Goal: Task Accomplishment & Management: Manage account settings

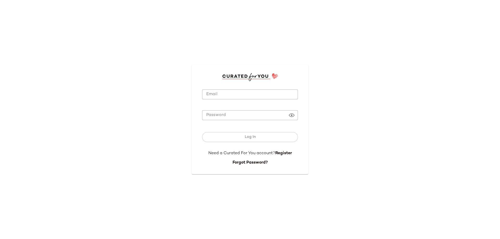
type input "**********"
click at [256, 93] on input "**********" at bounding box center [250, 95] width 96 height 10
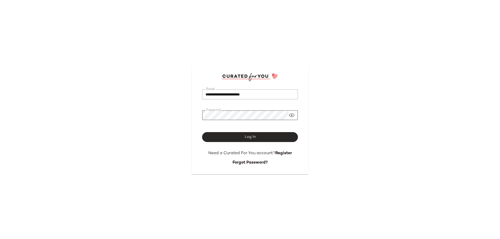
click at [260, 138] on button "Log In" at bounding box center [250, 137] width 96 height 10
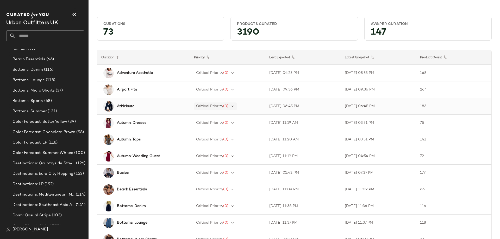
scroll to position [234, 0]
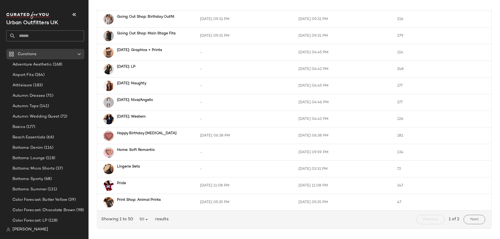
scroll to position [686, 0]
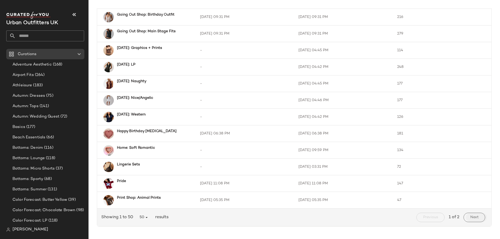
click at [474, 217] on span "Next" at bounding box center [474, 218] width 9 height 4
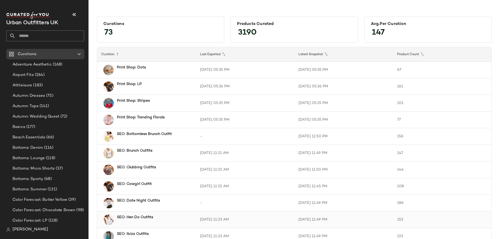
scroll to position [52, 0]
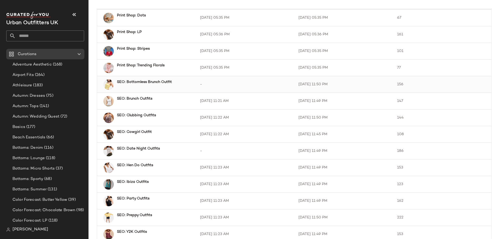
click at [155, 84] on b "SEO: Bottomless Brunch Outfit" at bounding box center [144, 81] width 55 height 5
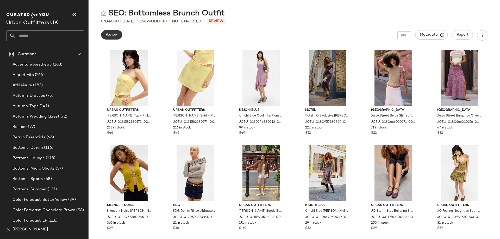
click at [111, 33] on span "Review" at bounding box center [111, 35] width 12 height 4
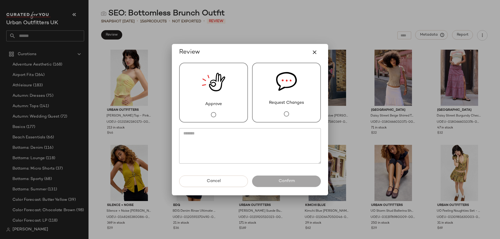
click at [270, 100] on span "Request Changes" at bounding box center [286, 103] width 35 height 6
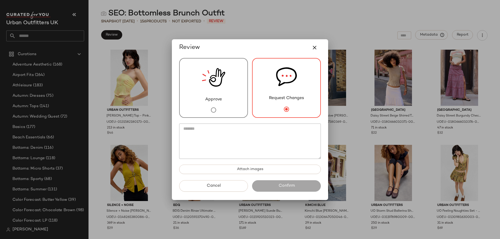
click at [261, 144] on textarea at bounding box center [250, 141] width 142 height 35
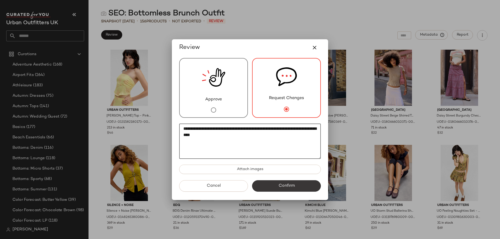
type textarea "**********"
click at [275, 185] on button "Confirm" at bounding box center [286, 185] width 69 height 11
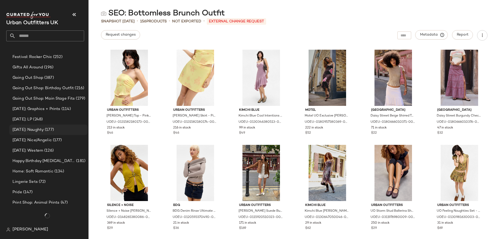
scroll to position [372, 0]
click at [34, 135] on div "[DATE]: Naughty (177)" at bounding box center [48, 130] width 78 height 10
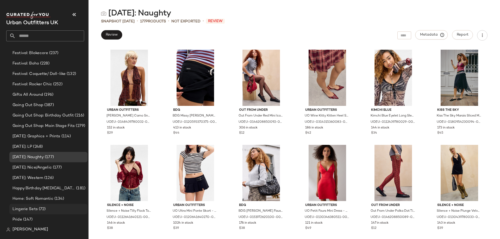
scroll to position [335, 0]
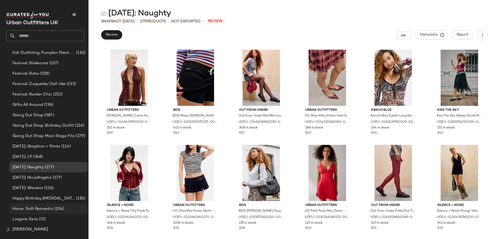
click at [47, 207] on span "Home: Soft Romantic" at bounding box center [32, 209] width 41 height 6
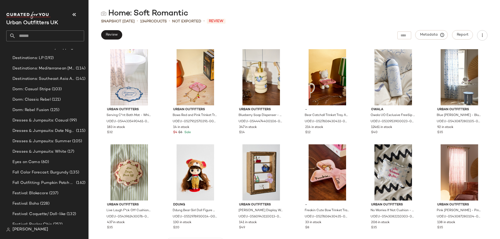
scroll to position [395, 0]
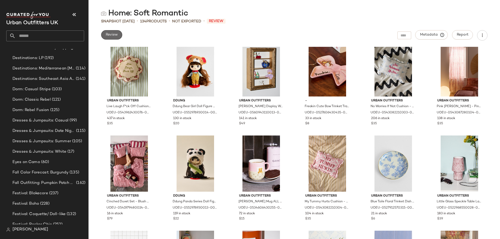
click at [112, 37] on span "Review" at bounding box center [111, 35] width 12 height 4
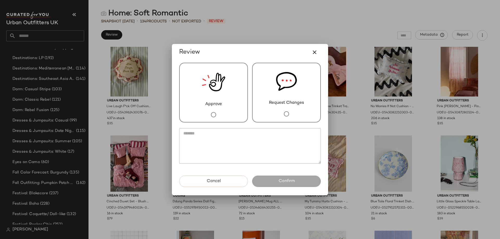
click at [179, 108] on div "Approve" at bounding box center [213, 93] width 69 height 60
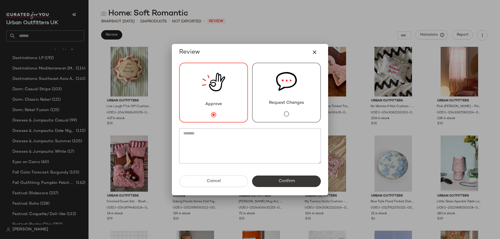
click at [291, 181] on span "Confirm" at bounding box center [286, 181] width 16 height 5
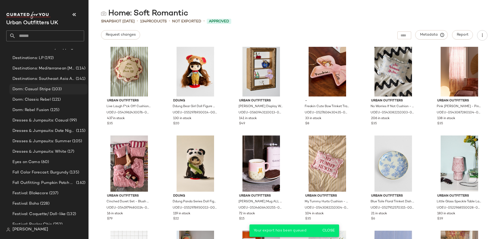
click at [56, 87] on span "(103)" at bounding box center [56, 89] width 11 height 6
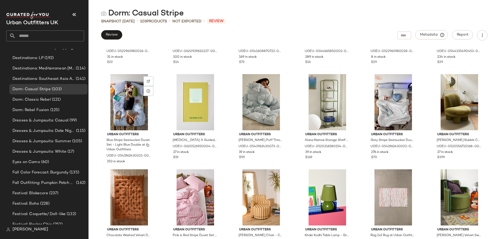
scroll to position [863, 0]
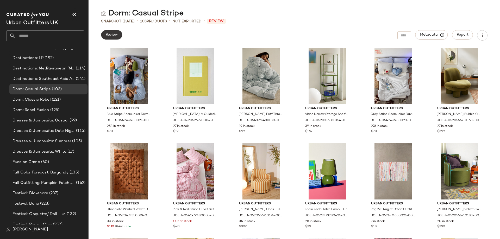
click at [118, 35] on span "Review" at bounding box center [111, 35] width 12 height 4
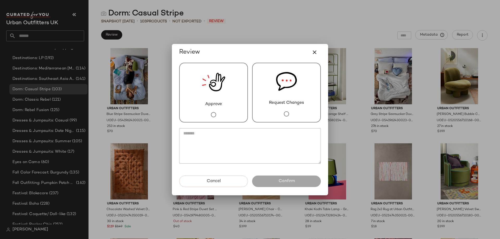
click at [219, 99] on img at bounding box center [213, 82] width 23 height 38
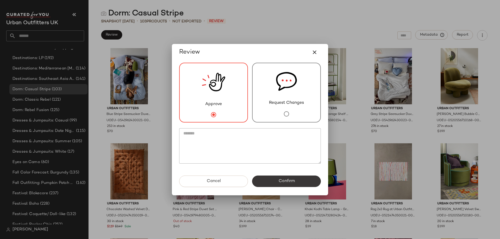
click at [279, 179] on span "Confirm" at bounding box center [286, 181] width 16 height 5
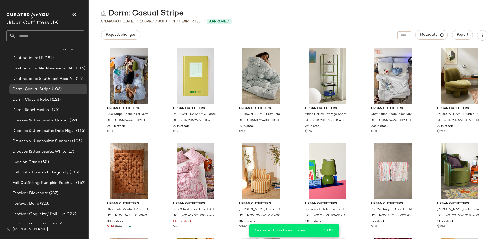
click at [56, 94] on div "Dorm: Casual Stripe (103)" at bounding box center [48, 89] width 78 height 10
click at [60, 98] on span "(121)" at bounding box center [56, 100] width 10 height 6
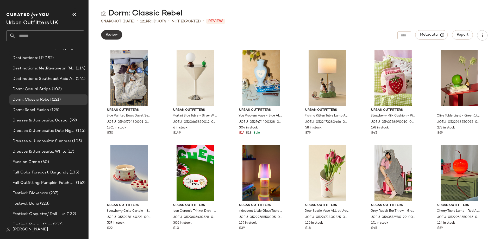
click at [117, 32] on button "Review" at bounding box center [111, 34] width 21 height 9
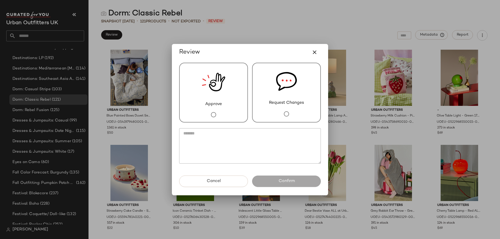
click at [219, 93] on img at bounding box center [213, 82] width 23 height 38
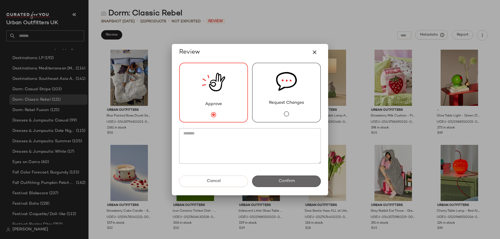
click at [286, 178] on button "Confirm" at bounding box center [286, 181] width 69 height 11
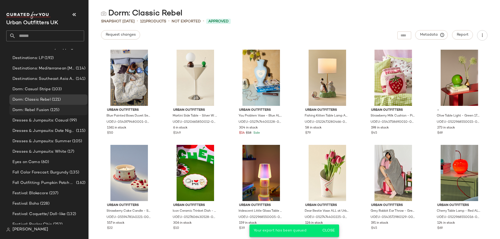
click at [64, 112] on div "Dorm: Rebel Fusion (125)" at bounding box center [48, 110] width 74 height 6
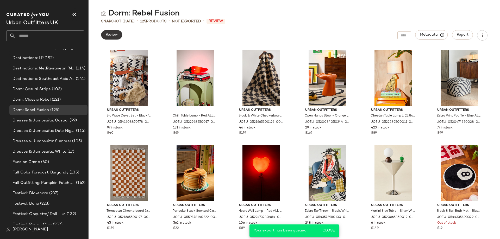
click at [117, 36] on span "Review" at bounding box center [111, 35] width 12 height 4
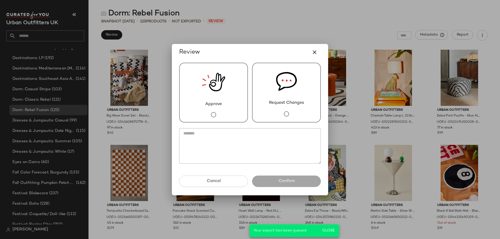
click at [213, 108] on div at bounding box center [213, 115] width 10 height 15
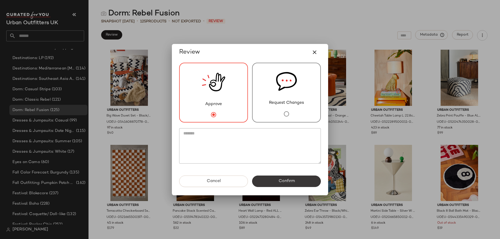
click at [281, 184] on button "Confirm" at bounding box center [286, 181] width 69 height 11
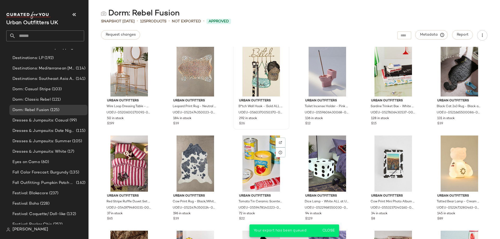
scroll to position [499, 0]
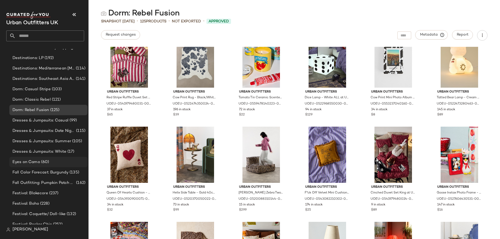
click at [38, 162] on span "Eyes on Camo" at bounding box center [26, 162] width 28 height 6
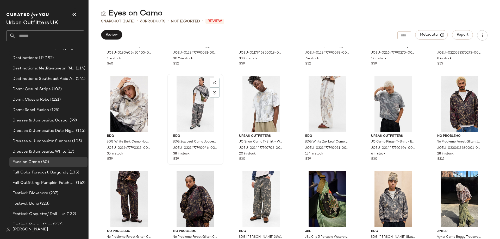
scroll to position [761, 0]
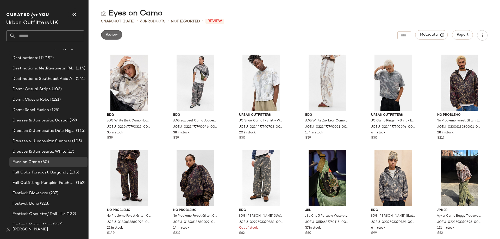
click at [115, 37] on span "Review" at bounding box center [111, 35] width 12 height 4
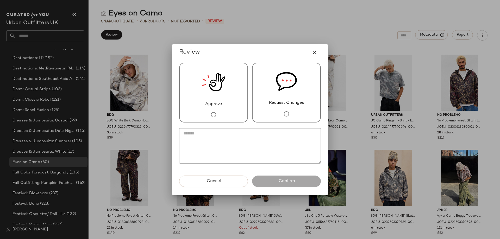
click at [216, 103] on span "Approve" at bounding box center [213, 104] width 17 height 6
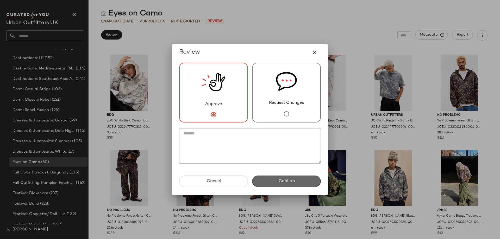
click at [291, 179] on span "Confirm" at bounding box center [286, 181] width 16 height 5
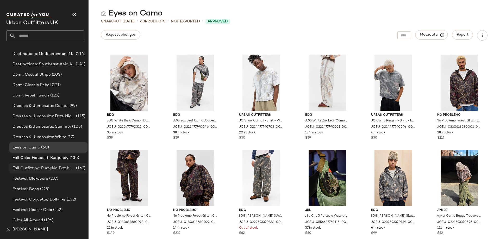
scroll to position [230, 0]
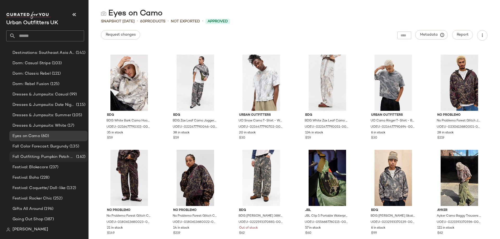
click at [41, 159] on span "Fall Outfitting: Pumpkin Patch Fits" at bounding box center [43, 157] width 62 height 6
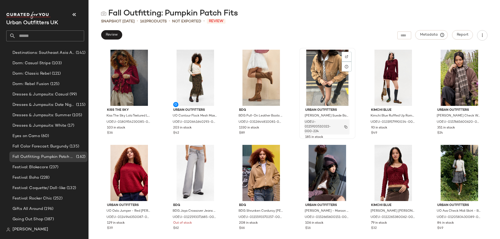
click at [346, 128] on button "button" at bounding box center [345, 127] width 7 height 5
click at [281, 127] on button "button" at bounding box center [279, 127] width 7 height 5
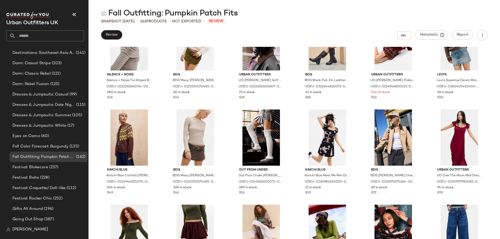
scroll to position [238, 0]
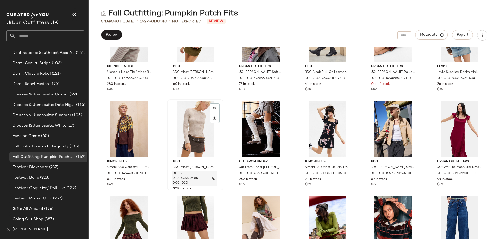
click at [214, 179] on img "button" at bounding box center [213, 178] width 3 height 3
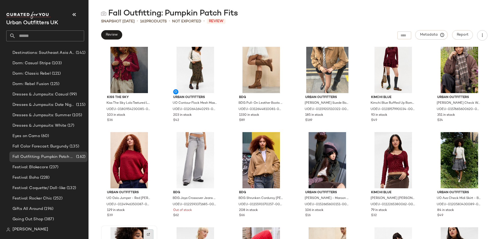
scroll to position [0, 0]
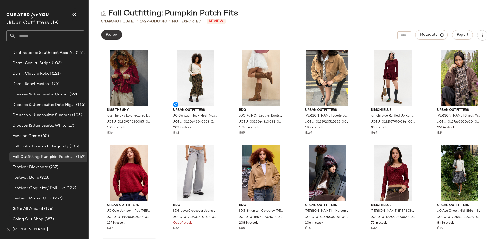
click at [113, 35] on span "Review" at bounding box center [111, 35] width 12 height 4
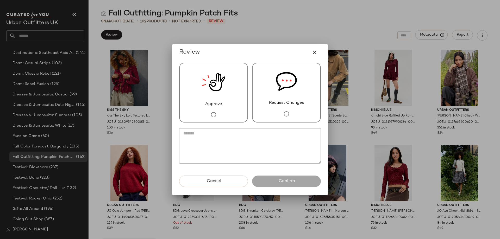
click at [274, 93] on div "Request Changes" at bounding box center [286, 93] width 69 height 60
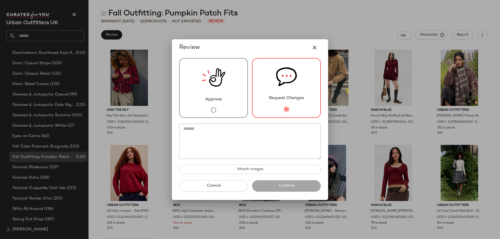
click at [273, 144] on textarea at bounding box center [250, 141] width 142 height 35
paste textarea "**********"
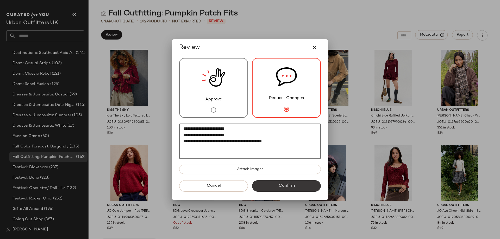
type textarea "**********"
click at [298, 184] on button "Confirm" at bounding box center [286, 185] width 69 height 11
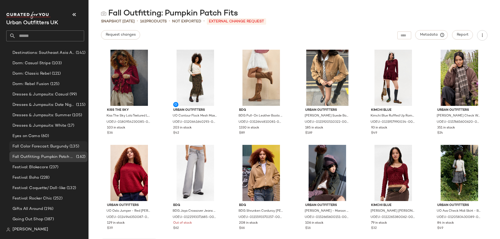
click at [60, 142] on div "Fall Color Forecast: Burgundy (135)" at bounding box center [48, 146] width 78 height 10
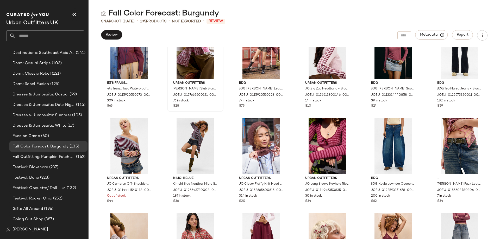
scroll to position [707, 0]
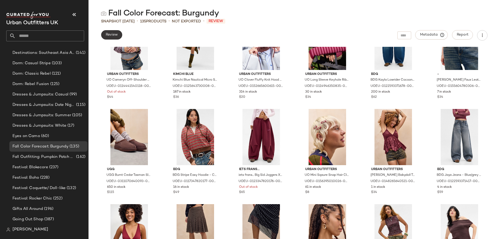
click at [116, 35] on span "Review" at bounding box center [111, 35] width 12 height 4
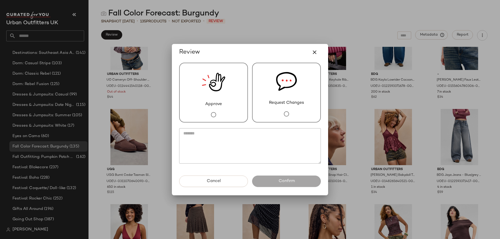
click at [198, 102] on div "Approve" at bounding box center [213, 93] width 69 height 60
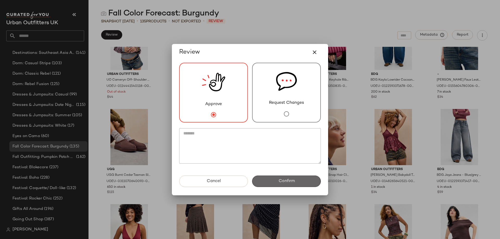
click at [293, 183] on span "Confirm" at bounding box center [286, 181] width 16 height 5
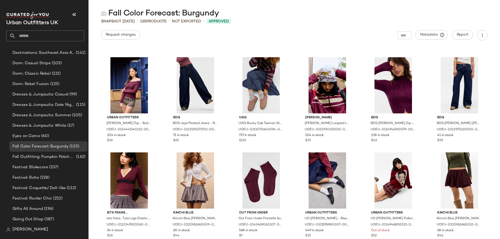
scroll to position [317, 0]
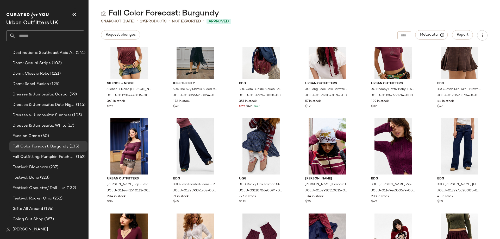
click at [288, 19] on div "Snapshot Aug 22nd • 135 Products • Not Exported • Approved" at bounding box center [294, 21] width 411 height 5
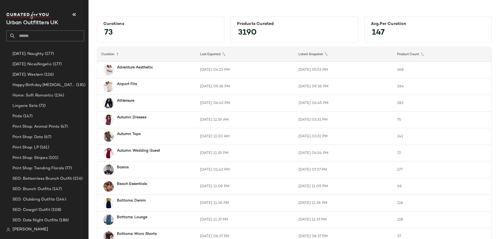
scroll to position [527, 0]
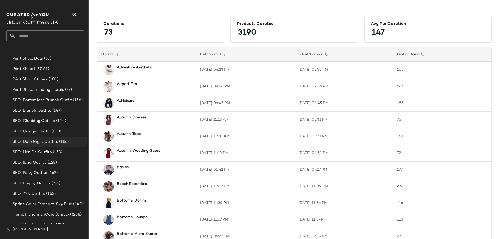
click at [42, 140] on span "SEO: Date Night Outfits" at bounding box center [35, 142] width 46 height 6
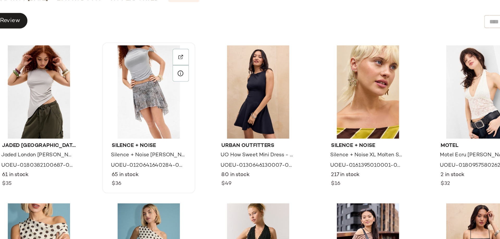
click at [208, 69] on div at bounding box center [195, 78] width 53 height 56
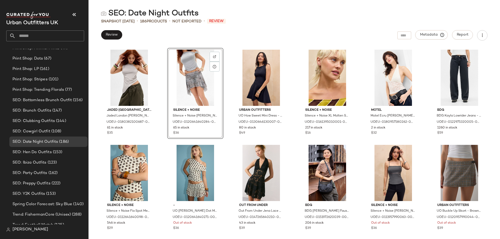
click at [303, 14] on div "SEO: Date Night Outfits" at bounding box center [294, 13] width 411 height 10
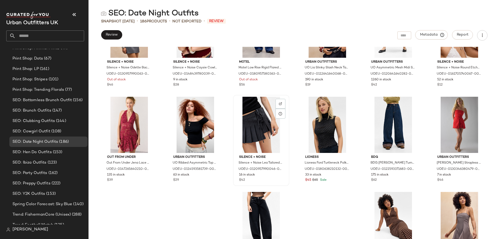
scroll to position [473, 0]
